Goal: Book appointment/travel/reservation

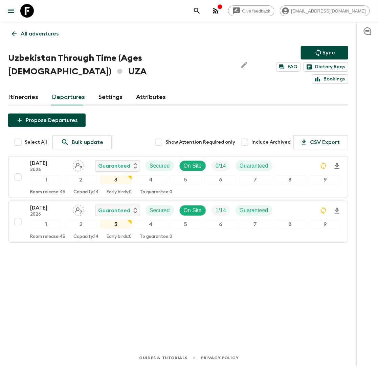
click at [47, 33] on p "All adventures" at bounding box center [40, 34] width 38 height 8
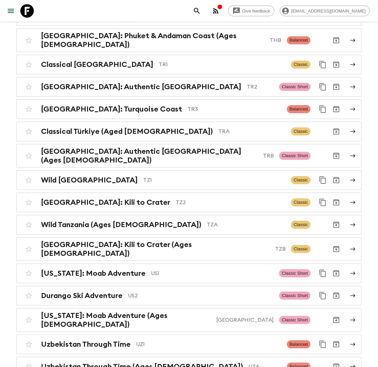
scroll to position [2881, 0]
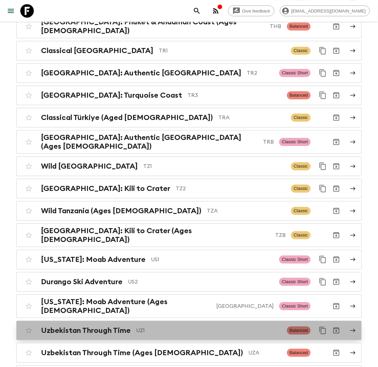
click at [112, 324] on div "Uzbekistan Through Time UZ1 Balanced" at bounding box center [176, 331] width 308 height 14
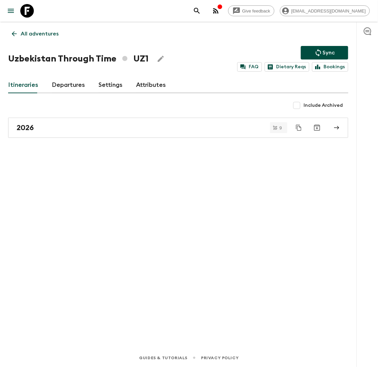
click at [71, 88] on link "Departures" at bounding box center [68, 85] width 33 height 16
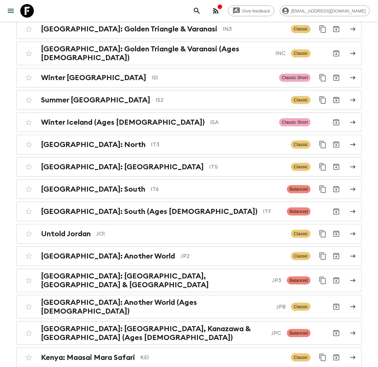
scroll to position [1500, 0]
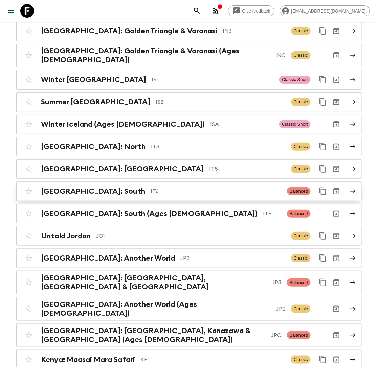
click at [151, 187] on p "IT6" at bounding box center [216, 191] width 131 height 8
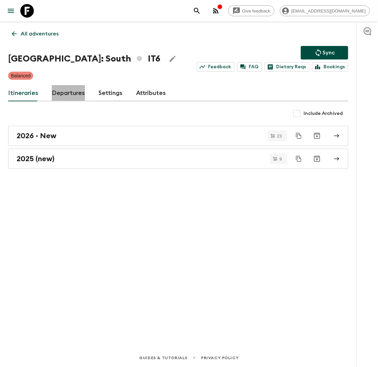
click at [64, 96] on link "Departures" at bounding box center [68, 93] width 33 height 16
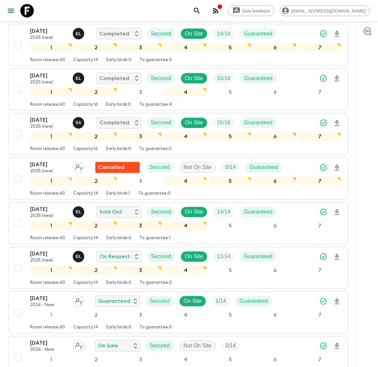
scroll to position [265, 0]
